Goal: Task Accomplishment & Management: Manage account settings

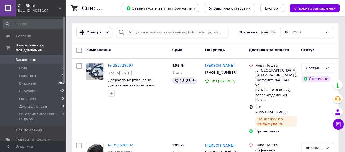
click at [42, 11] on div "Ваш ID: 4058194" at bounding box center [42, 10] width 48 height 5
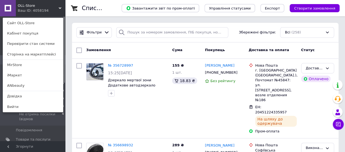
drag, startPoint x: 28, startPoint y: 85, endPoint x: 46, endPoint y: 84, distance: 18.3
click at [27, 85] on link "ANbeauty" at bounding box center [33, 86] width 60 height 10
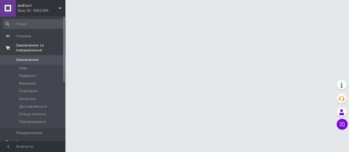
click at [55, 44] on span "Замовлення та повідомлення" at bounding box center [41, 48] width 50 height 10
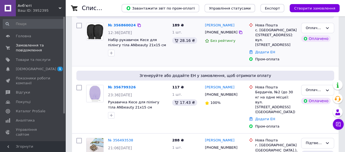
scroll to position [82, 0]
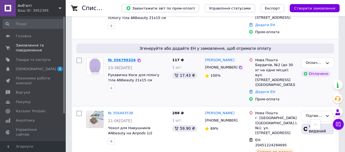
click at [128, 58] on link "№ 356799326" at bounding box center [122, 60] width 28 height 4
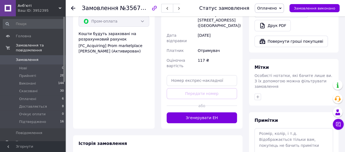
scroll to position [253, 0]
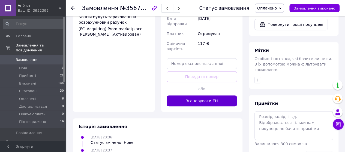
click at [217, 96] on button "Згенерувати ЕН" at bounding box center [202, 101] width 71 height 11
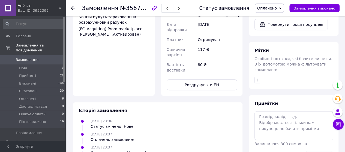
scroll to position [117, 0]
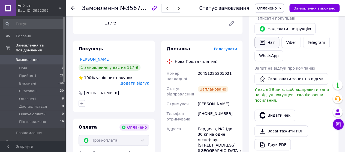
click at [271, 40] on button "Чат" at bounding box center [266, 42] width 25 height 11
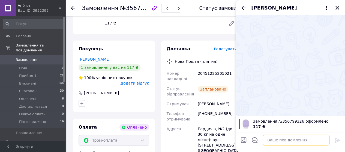
click at [302, 138] on textarea at bounding box center [296, 140] width 67 height 11
paste textarea "Добрий день! Ваш ттн: 20451065115193 для відстеження посилки. Дякуємо за замовл…"
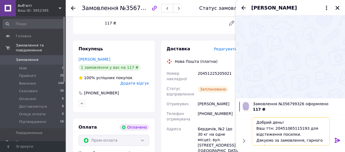
click at [276, 129] on textarea "Добрий день! Ваш ттн: 20451065115193 для відстеження посилки. Дякуємо за замовл…" at bounding box center [291, 132] width 78 height 28
click at [207, 74] on div "20451225205021" at bounding box center [217, 76] width 41 height 15
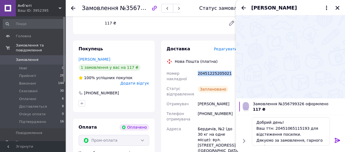
click at [207, 74] on div "20451225205021" at bounding box center [217, 76] width 41 height 15
copy div "20451225205021"
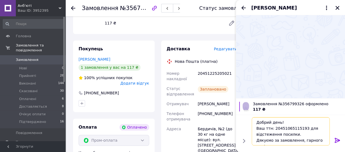
click at [283, 128] on textarea "Добрий день! Ваш ттн: 20451065115193 для відстеження посилки. Дякуємо за замовл…" at bounding box center [291, 132] width 78 height 28
paste textarea "225205021"
type textarea "Добрий день! Ваш ттн: 20451225205021для відстеження посилки. Дякуємо за замовле…"
click at [335, 142] on icon at bounding box center [337, 140] width 7 height 7
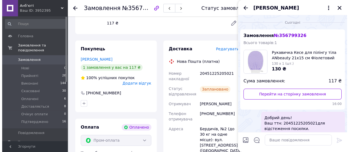
scroll to position [0, 0]
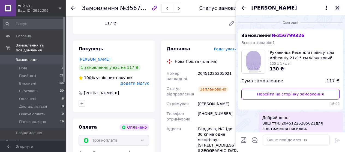
click at [338, 8] on icon "Закрити" at bounding box center [337, 8] width 4 height 4
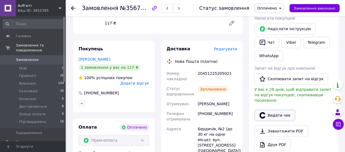
click at [282, 110] on button "Видати чек" at bounding box center [274, 115] width 41 height 11
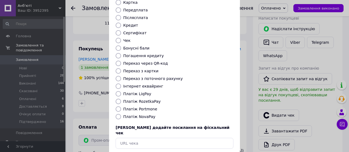
scroll to position [81, 0]
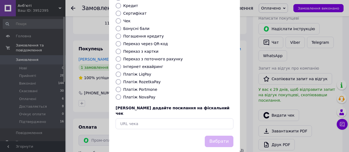
click at [119, 79] on input "Платіж RozetkaPay" at bounding box center [118, 81] width 5 height 5
radio input "true"
drag, startPoint x: 216, startPoint y: 131, endPoint x: 220, endPoint y: 127, distance: 5.8
click at [215, 136] on button "Вибрати" at bounding box center [219, 142] width 29 height 12
click at [225, 136] on button "Вибрати" at bounding box center [219, 142] width 29 height 12
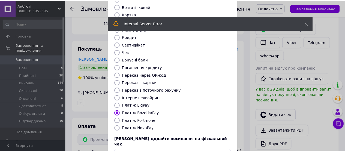
scroll to position [0, 0]
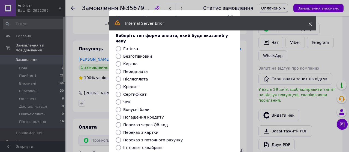
click at [311, 25] on use at bounding box center [311, 25] width 4 height 4
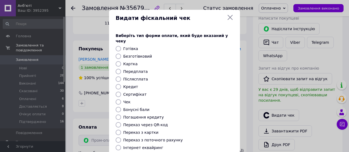
click at [230, 17] on icon at bounding box center [230, 17] width 7 height 7
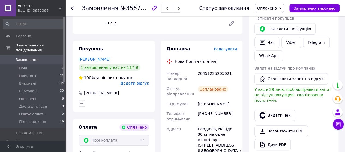
drag, startPoint x: 71, startPoint y: 9, endPoint x: 76, endPoint y: 11, distance: 5.6
click at [71, 9] on icon at bounding box center [73, 8] width 4 height 4
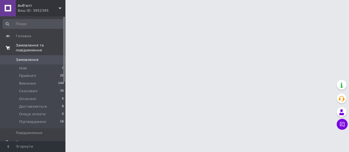
click at [49, 46] on span "Замовлення та повідомлення" at bounding box center [41, 48] width 50 height 10
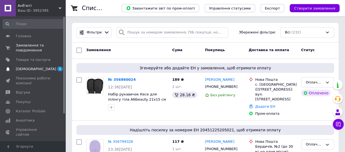
click at [40, 66] on link "Сповіщення 1 0" at bounding box center [33, 69] width 67 height 9
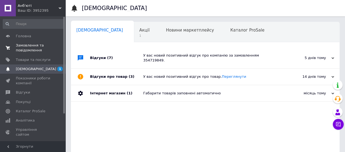
scroll to position [0, 2]
click at [138, 31] on span "Акції" at bounding box center [143, 30] width 10 height 5
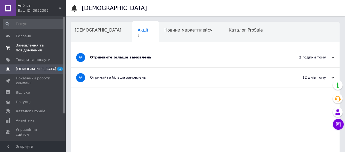
click at [33, 48] on span "Замовлення та повідомлення" at bounding box center [33, 48] width 35 height 10
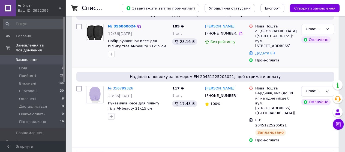
scroll to position [55, 0]
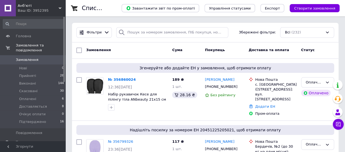
scroll to position [55, 0]
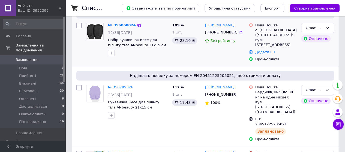
click at [125, 25] on link "№ 356860024" at bounding box center [122, 25] width 28 height 4
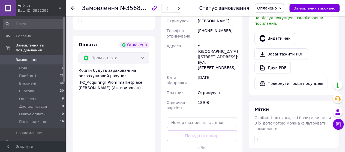
scroll to position [273, 0]
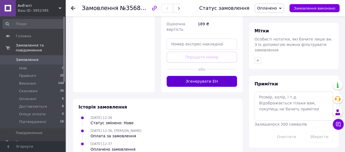
click at [208, 76] on button "Згенерувати ЕН" at bounding box center [202, 81] width 71 height 11
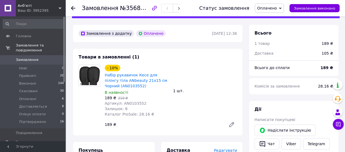
scroll to position [0, 0]
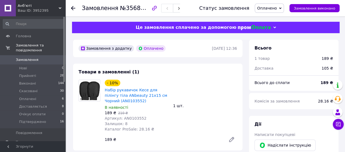
click at [73, 8] on icon at bounding box center [73, 8] width 4 height 4
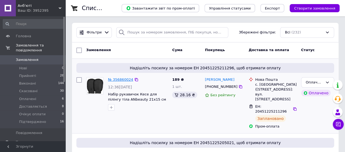
click at [120, 78] on link "№ 356860024" at bounding box center [120, 80] width 25 height 4
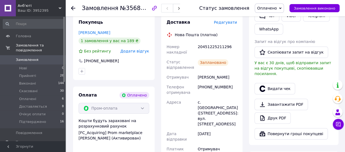
scroll to position [104, 0]
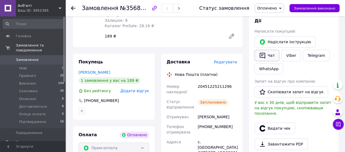
click at [259, 53] on icon "button" at bounding box center [262, 55] width 7 height 7
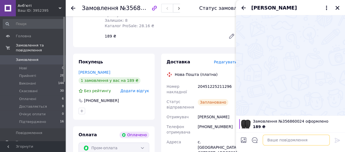
click at [308, 141] on textarea at bounding box center [296, 140] width 67 height 11
paste textarea "Добрий день! Ваш ттн: 20451065115193 для відстеження посилки. Дякуємо за замовл…"
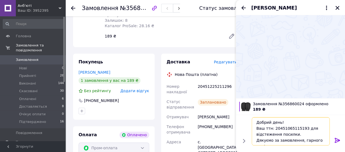
click at [277, 129] on textarea "Добрий день! Ваш ттн: 20451065115193 для відстеження посилки. Дякуємо за замовл…" at bounding box center [291, 132] width 78 height 28
click at [218, 84] on div "20451225211296" at bounding box center [217, 89] width 41 height 15
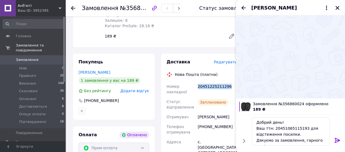
click at [218, 84] on div "20451225211296" at bounding box center [217, 89] width 41 height 15
copy div "20451225211296"
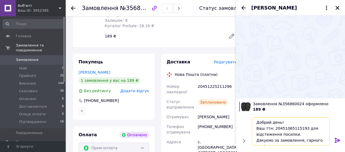
click at [285, 129] on textarea "Добрий день! Ваш ттн: 20451065115193 для відстеження посилки. Дякуємо за замовл…" at bounding box center [291, 132] width 78 height 28
paste textarea "225211296"
type textarea "Добрий день! Ваш ттн: 20451225211296 для відстеження посилки. Дякуємо за замовл…"
click at [338, 141] on icon at bounding box center [337, 140] width 7 height 7
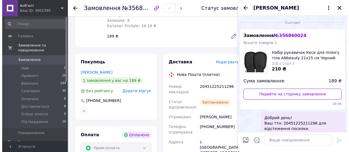
scroll to position [16, 0]
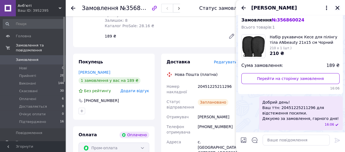
click at [337, 7] on icon "Закрити" at bounding box center [337, 7] width 5 height 5
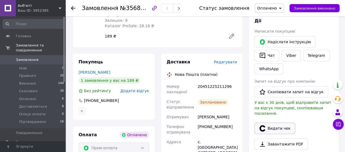
click at [272, 123] on button "Видати чек" at bounding box center [274, 128] width 41 height 11
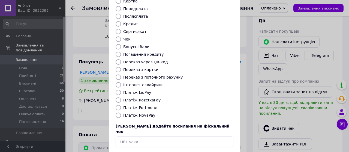
scroll to position [81, 0]
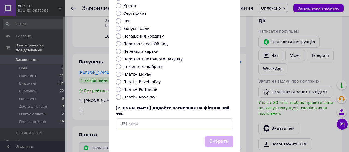
click at [117, 79] on input "Платіж RozetkaPay" at bounding box center [118, 81] width 5 height 5
radio input "true"
click at [222, 136] on button "Вибрати" at bounding box center [219, 142] width 29 height 12
click at [223, 136] on button "Вибрати" at bounding box center [219, 142] width 29 height 12
click at [219, 136] on button "Вибрати" at bounding box center [219, 142] width 29 height 12
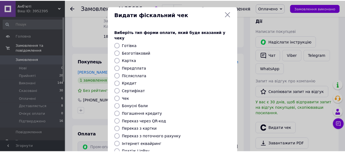
scroll to position [0, 0]
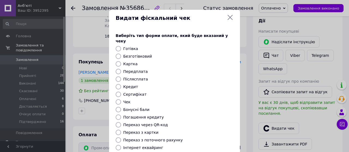
click at [230, 15] on icon at bounding box center [230, 17] width 7 height 7
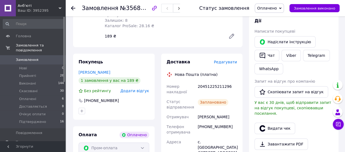
click at [75, 8] on icon at bounding box center [73, 8] width 4 height 4
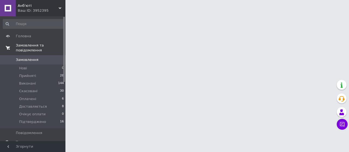
click at [50, 45] on span "Замовлення та повідомлення" at bounding box center [41, 48] width 50 height 10
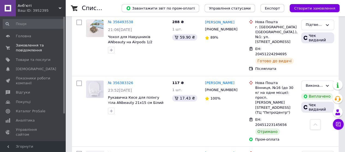
scroll to position [218, 0]
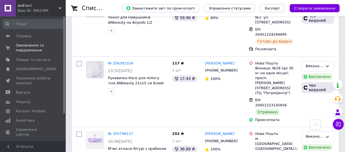
click at [43, 4] on span "Анб'юті" at bounding box center [38, 5] width 41 height 5
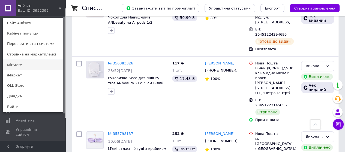
click at [21, 67] on link "MirStore" at bounding box center [33, 65] width 60 height 10
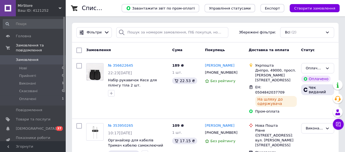
click at [44, 7] on span "MirStore" at bounding box center [38, 5] width 41 height 5
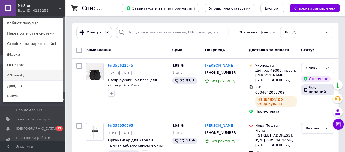
click at [39, 75] on link "ANbeauty" at bounding box center [33, 75] width 60 height 10
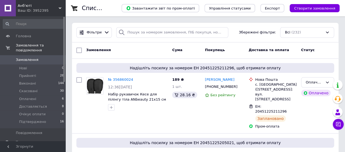
scroll to position [55, 0]
